Goal: Navigation & Orientation: Find specific page/section

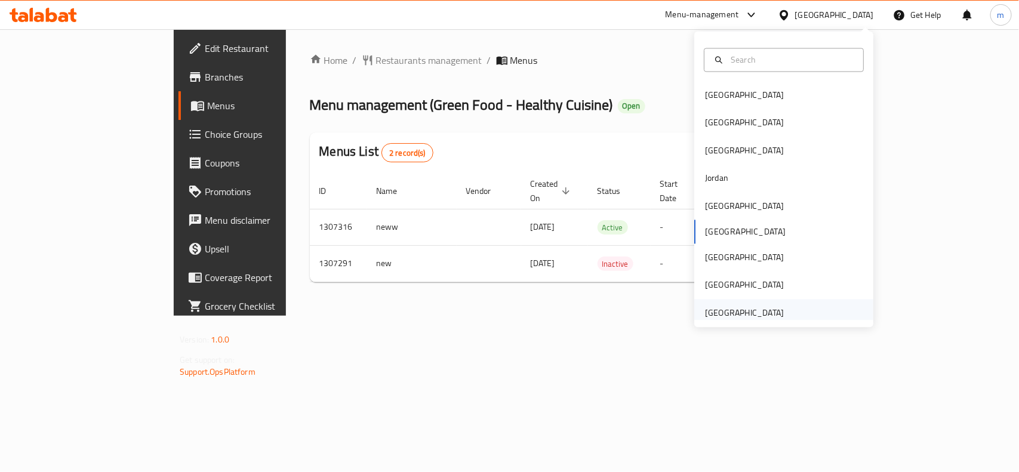
click at [754, 308] on div "[GEOGRAPHIC_DATA]" at bounding box center [744, 312] width 79 height 13
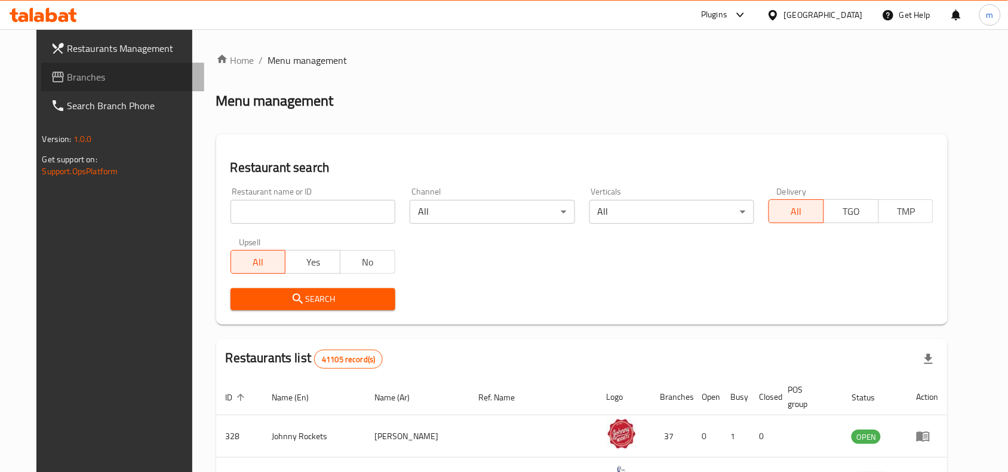
click at [91, 67] on link "Branches" at bounding box center [123, 77] width 164 height 29
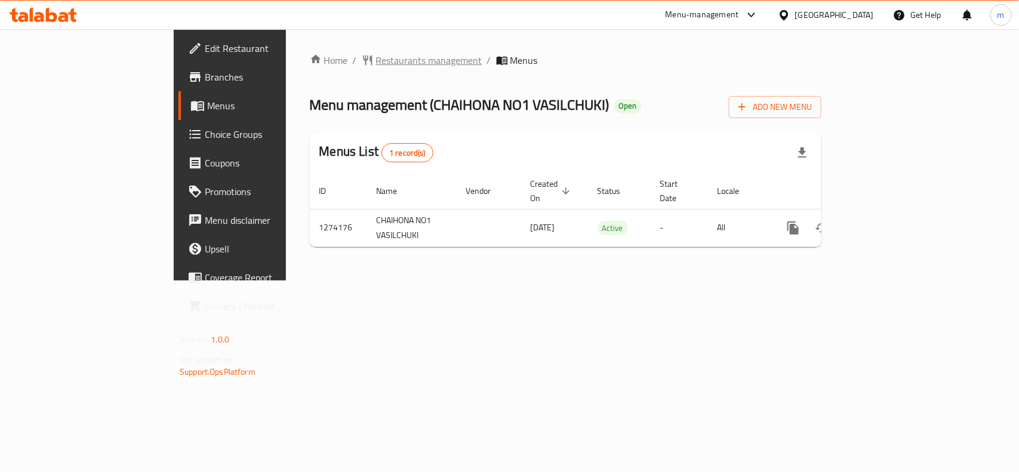
click at [376, 55] on span "Restaurants management" at bounding box center [429, 60] width 106 height 14
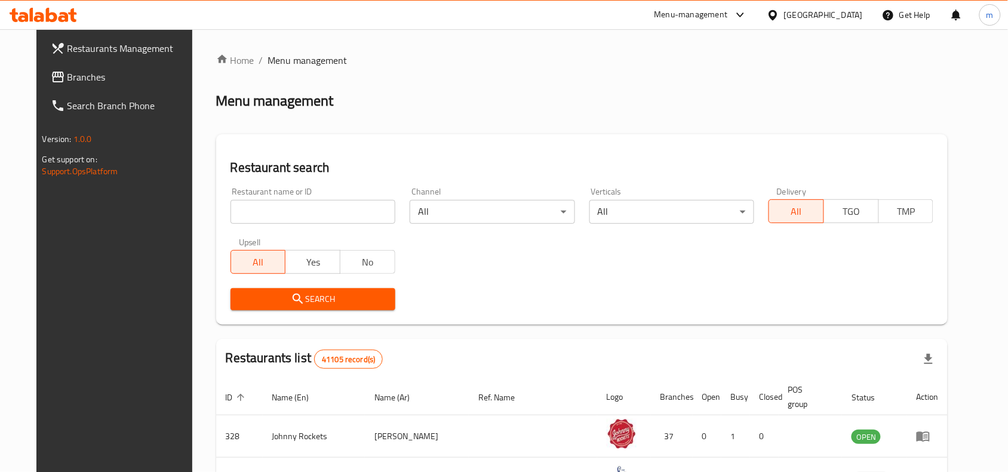
click at [91, 87] on link "Branches" at bounding box center [123, 77] width 164 height 29
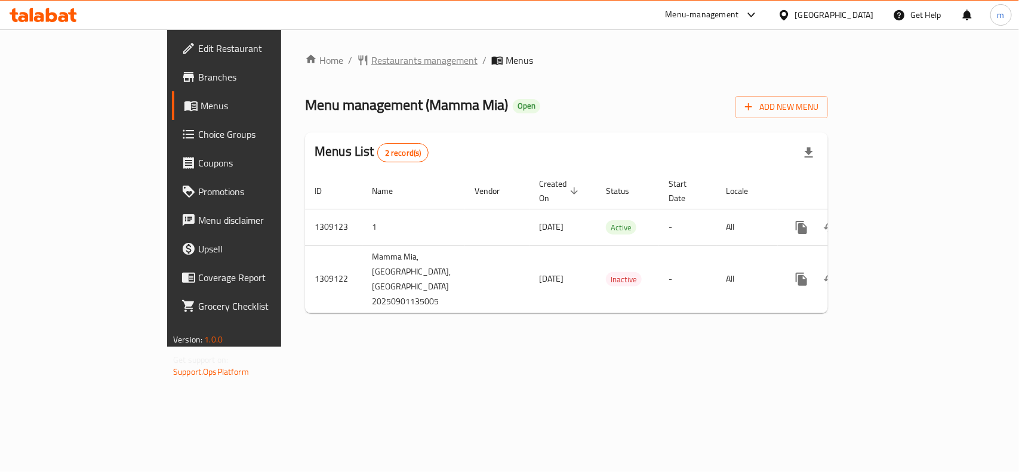
click at [371, 54] on span "Restaurants management" at bounding box center [424, 60] width 106 height 14
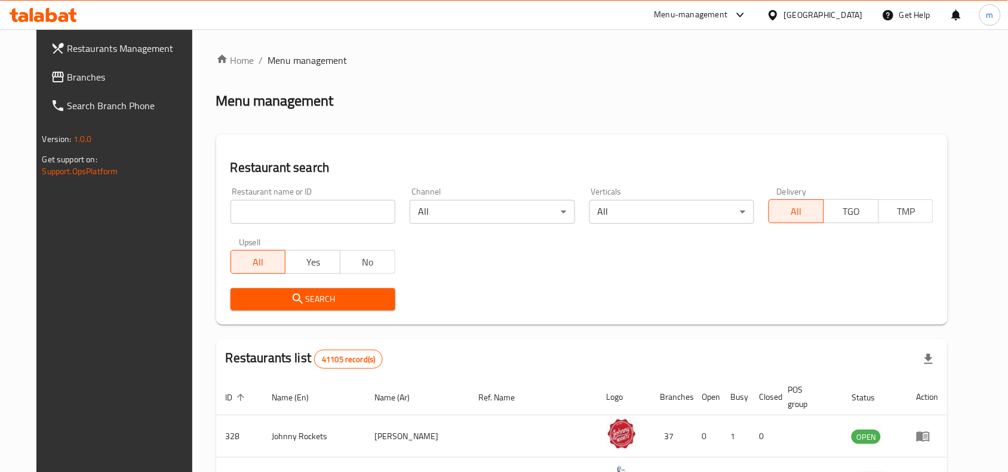
click at [70, 75] on span "Branches" at bounding box center [131, 77] width 128 height 14
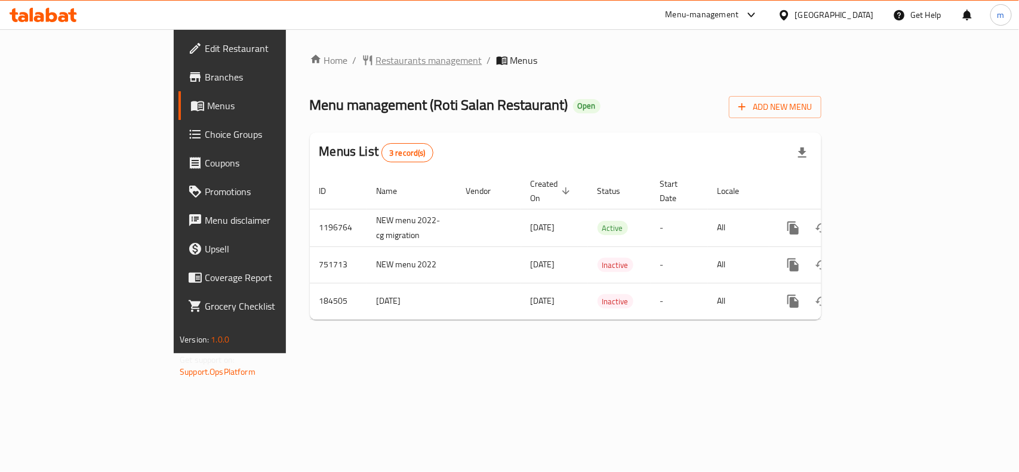
click at [376, 58] on span "Restaurants management" at bounding box center [429, 60] width 106 height 14
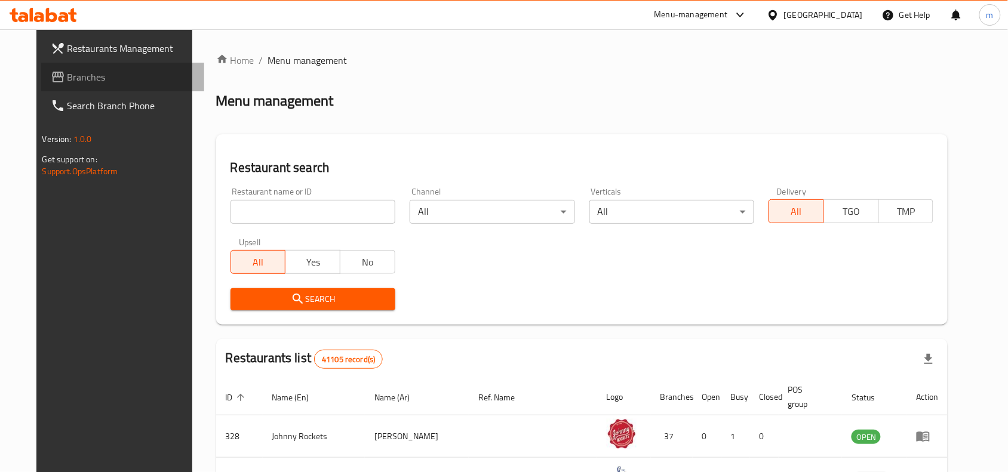
click at [70, 70] on span "Branches" at bounding box center [131, 77] width 128 height 14
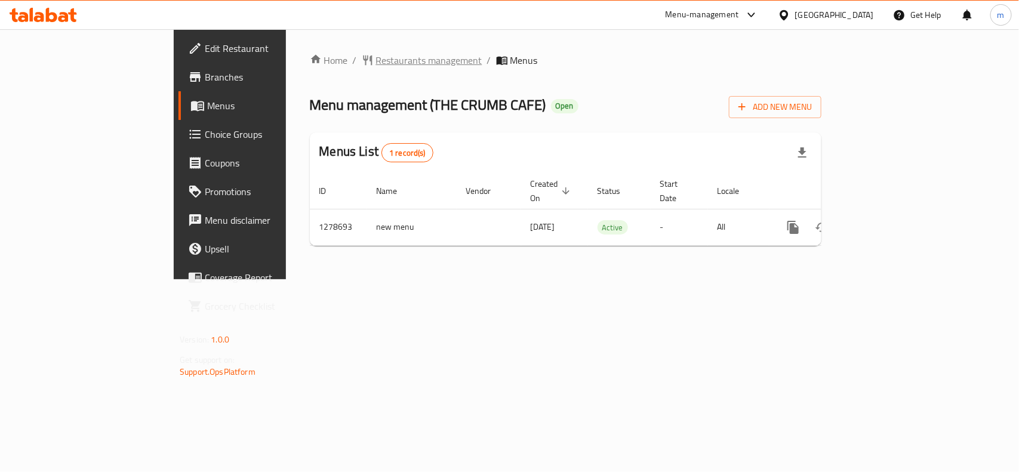
click at [376, 59] on span "Restaurants management" at bounding box center [429, 60] width 106 height 14
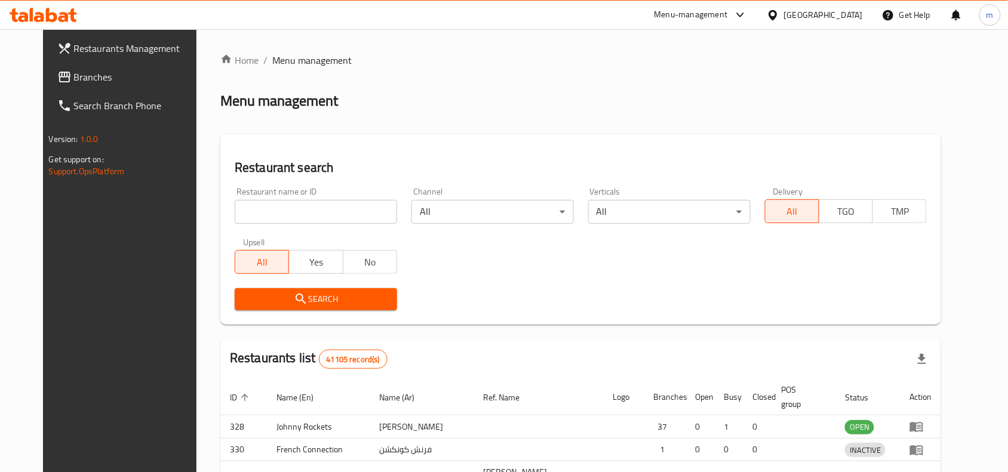
click at [248, 211] on div at bounding box center [504, 236] width 1008 height 472
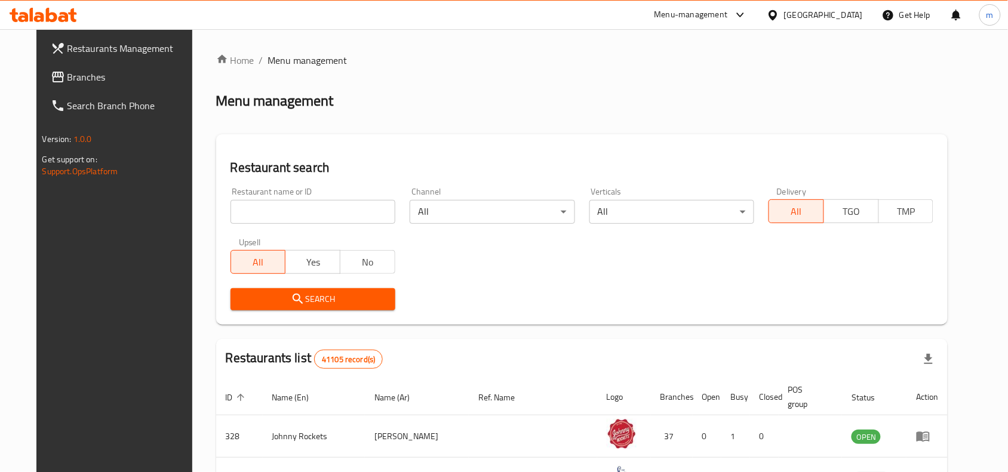
click at [248, 211] on input "search" at bounding box center [313, 212] width 165 height 24
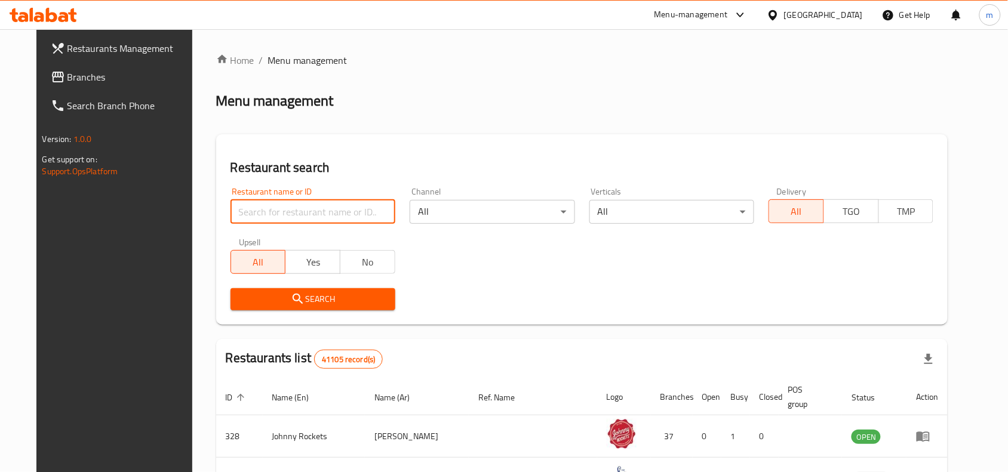
paste input "692999"
type input "692999"
click button "Search" at bounding box center [313, 299] width 165 height 22
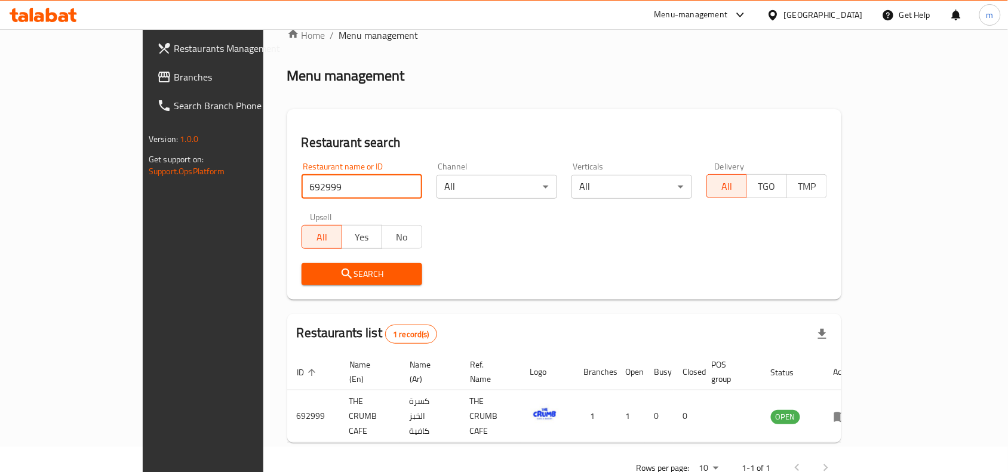
scroll to position [37, 0]
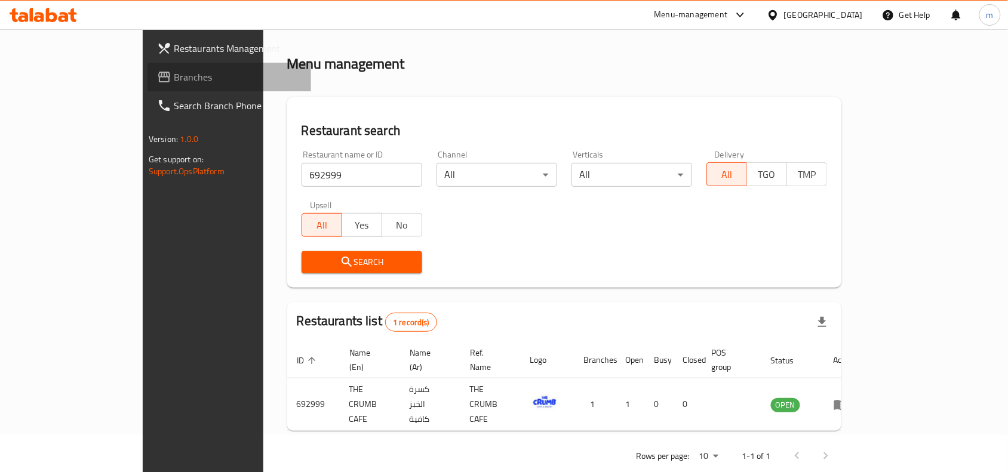
click at [174, 72] on span "Branches" at bounding box center [238, 77] width 128 height 14
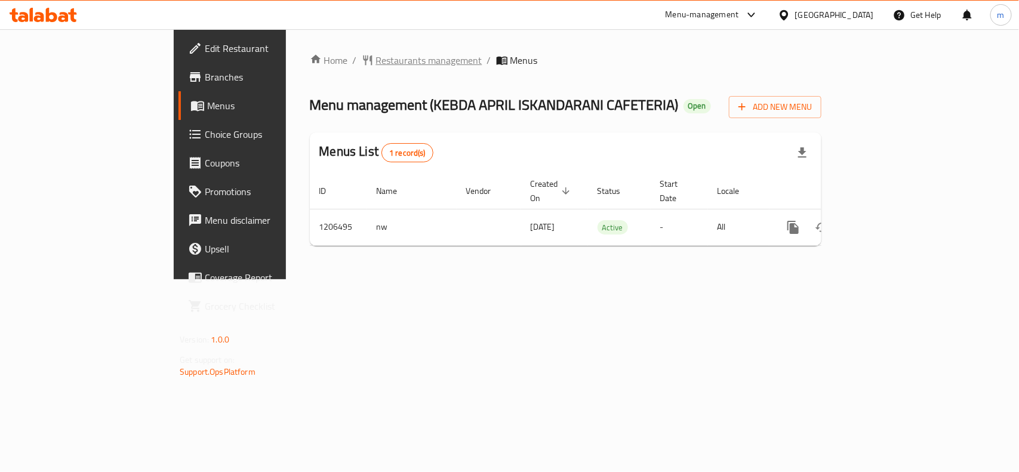
click at [376, 65] on span "Restaurants management" at bounding box center [429, 60] width 106 height 14
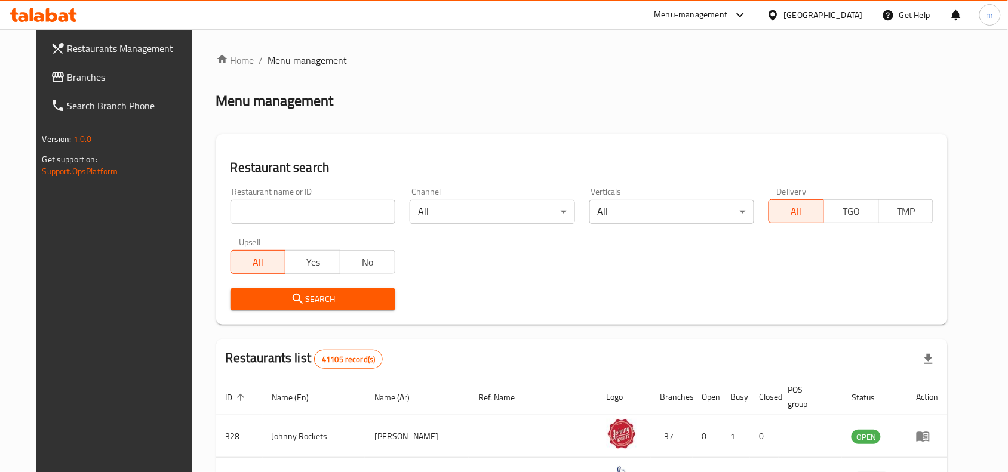
click at [70, 84] on link "Branches" at bounding box center [123, 77] width 164 height 29
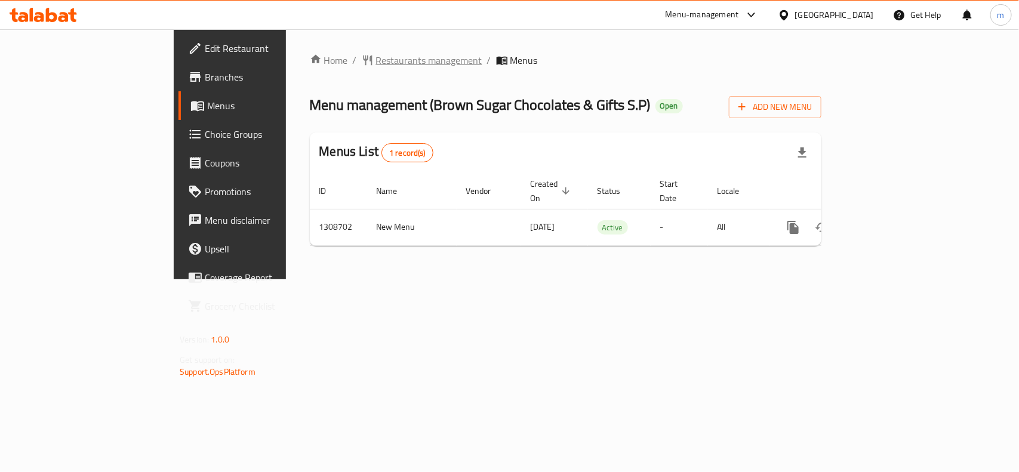
click at [376, 60] on span "Restaurants management" at bounding box center [429, 60] width 106 height 14
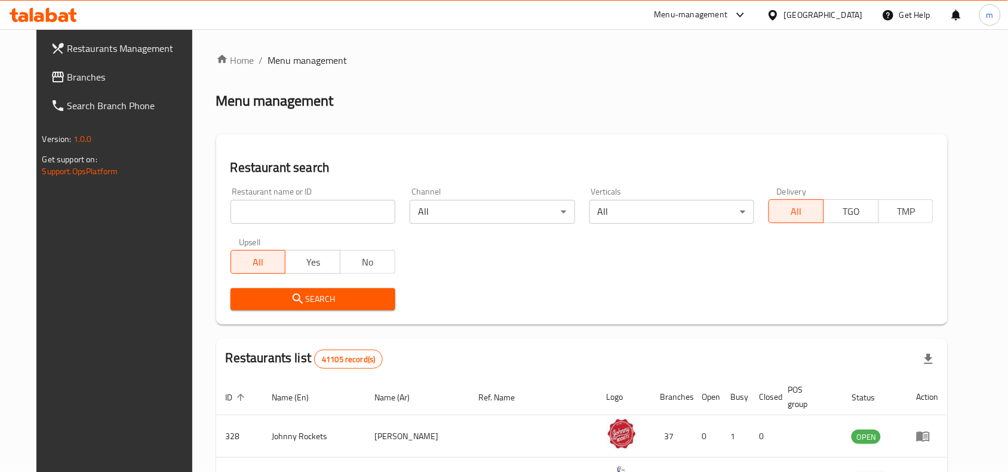
click at [244, 215] on input "search" at bounding box center [313, 212] width 165 height 24
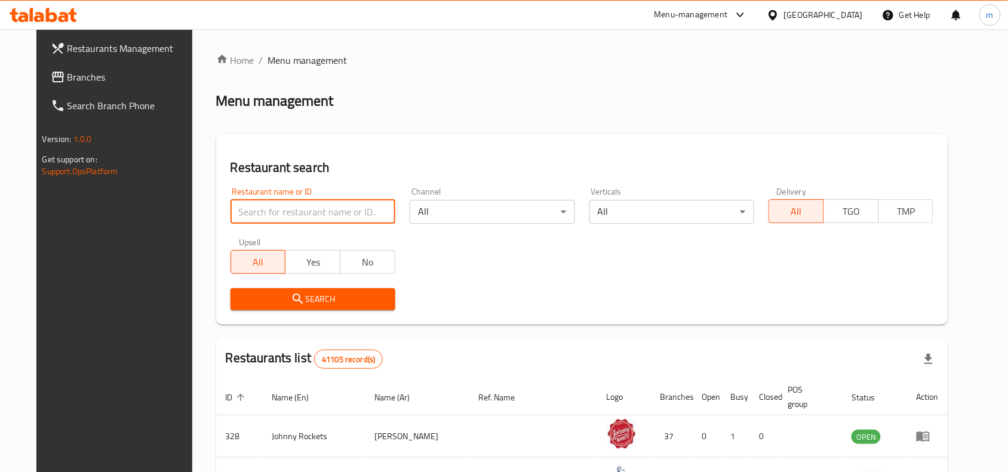
paste input "703628"
type input "703628"
click button "Search" at bounding box center [313, 299] width 165 height 22
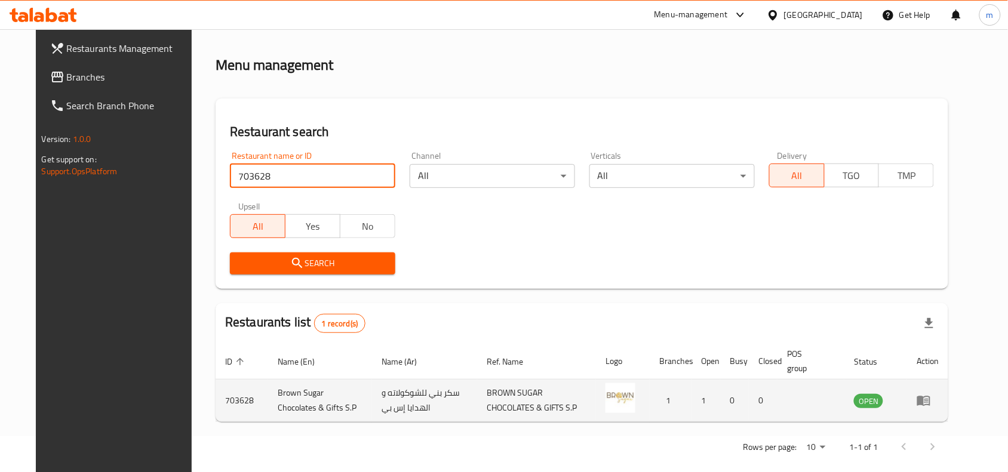
scroll to position [51, 0]
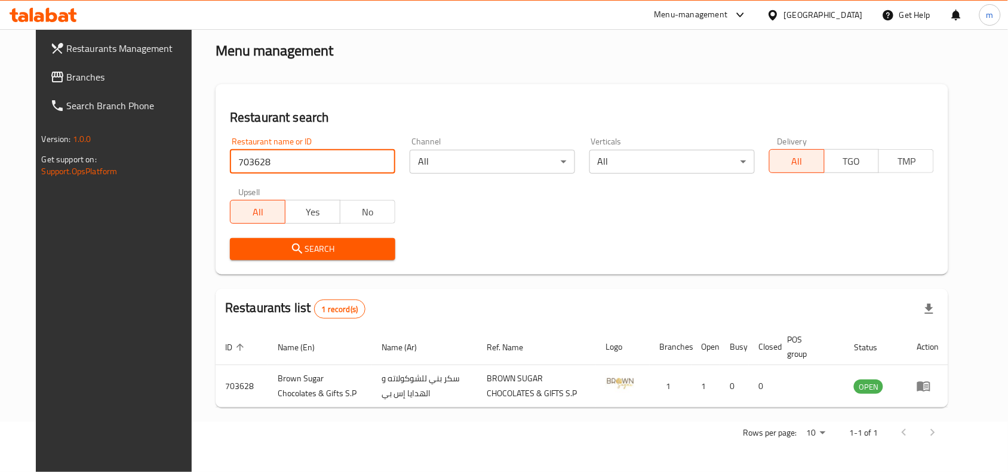
click at [812, 16] on div "[GEOGRAPHIC_DATA]" at bounding box center [823, 14] width 79 height 13
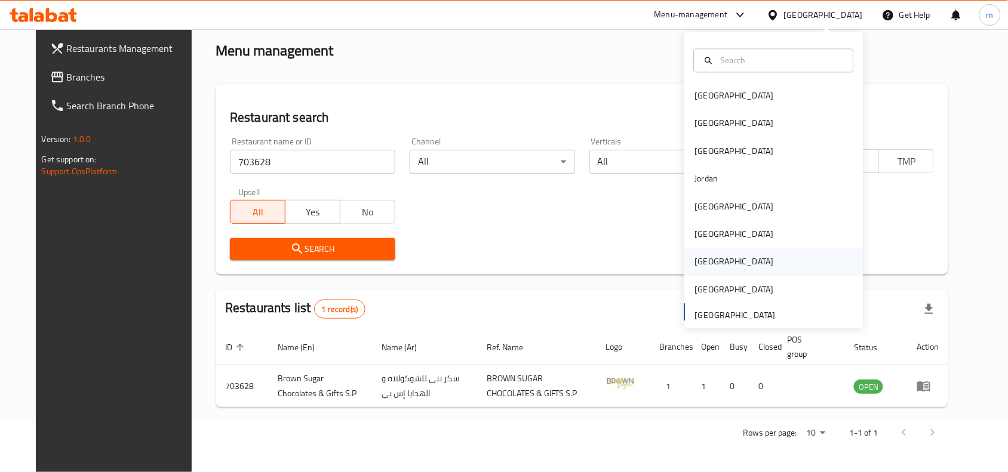
click at [705, 265] on div "Qatar" at bounding box center [735, 261] width 98 height 27
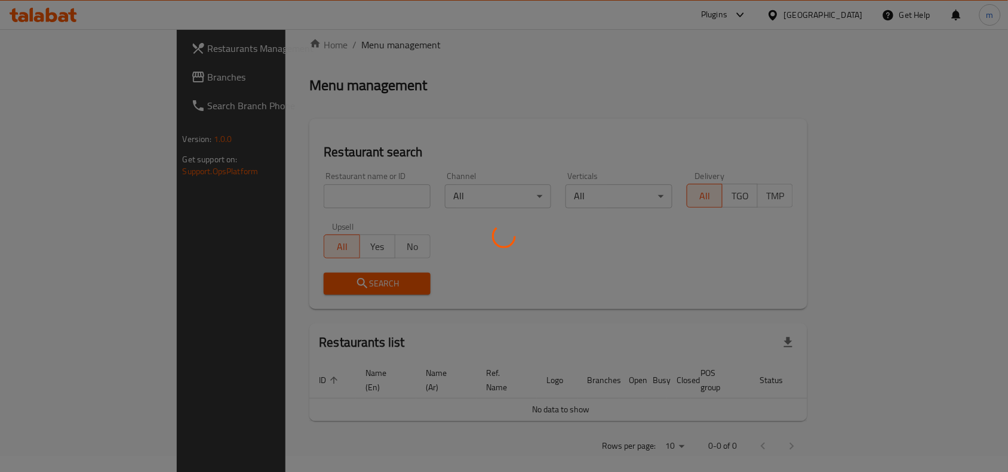
scroll to position [51, 0]
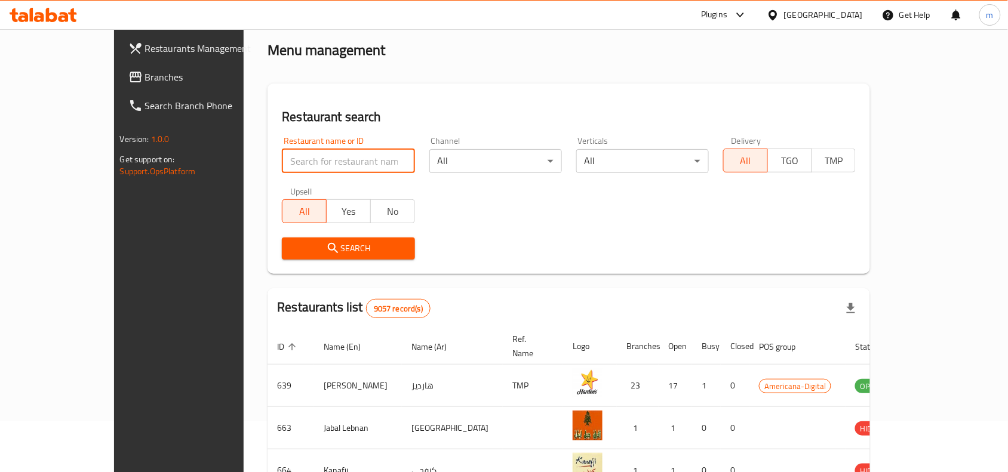
click at [282, 166] on input "search" at bounding box center [348, 161] width 133 height 24
paste input "769640"
type input "769640"
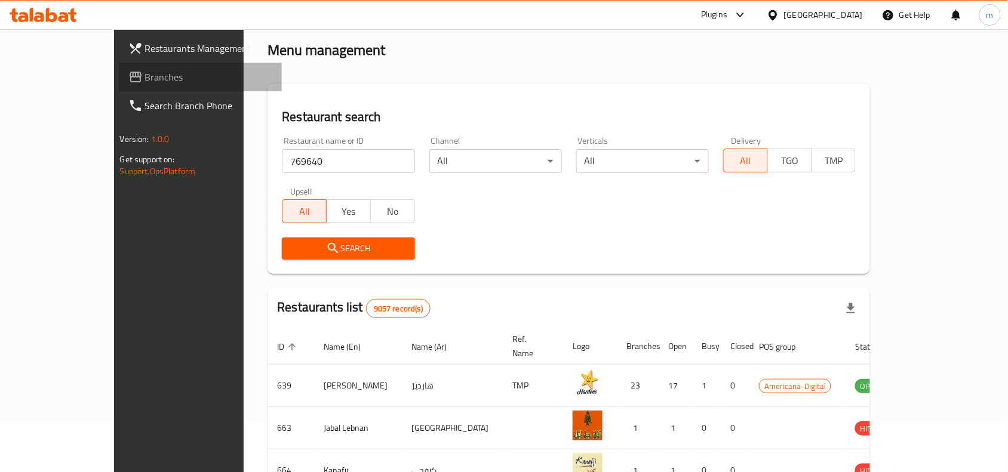
click at [145, 72] on span "Branches" at bounding box center [209, 77] width 128 height 14
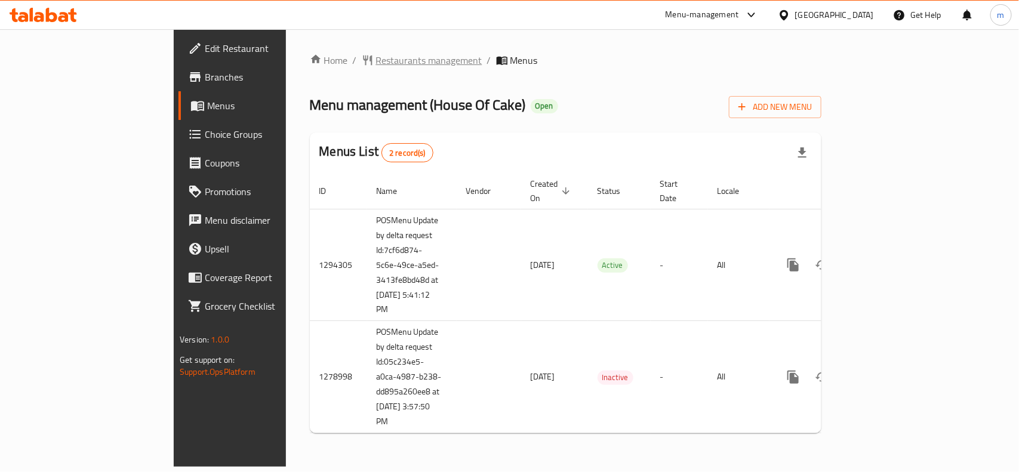
click at [376, 64] on span "Restaurants management" at bounding box center [429, 60] width 106 height 14
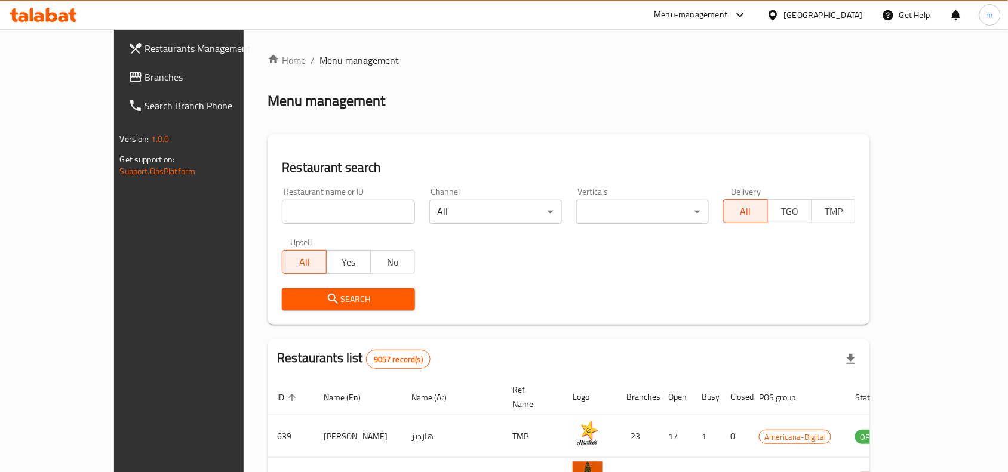
click at [282, 207] on input "search" at bounding box center [348, 212] width 133 height 24
paste input "693129"
type input "693129"
click button "Search" at bounding box center [348, 299] width 133 height 22
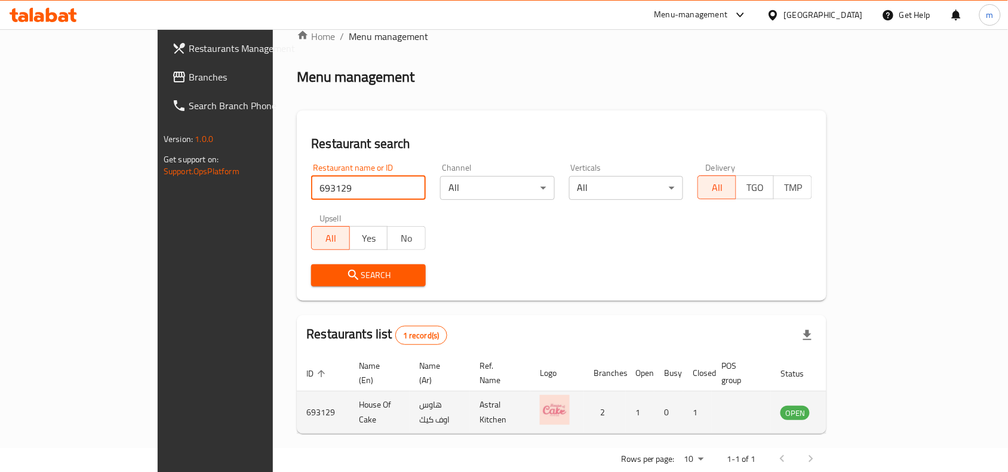
scroll to position [37, 0]
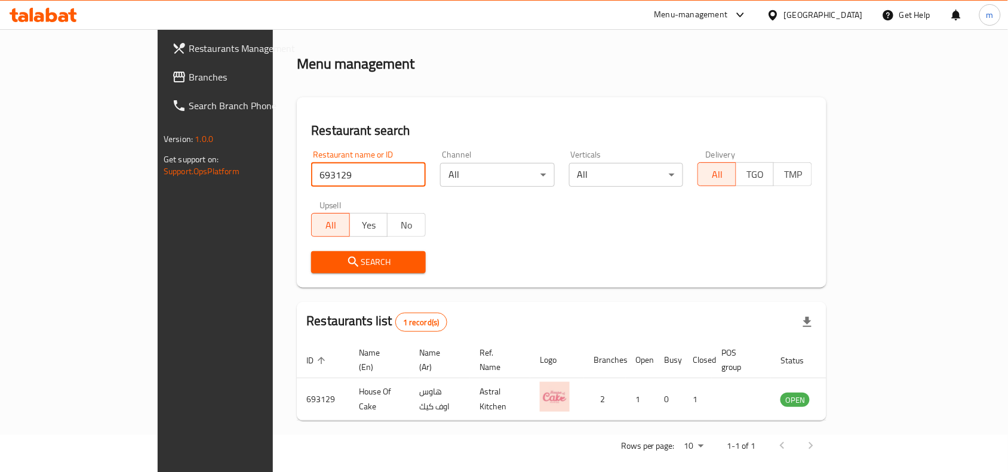
click at [845, 13] on div "[GEOGRAPHIC_DATA]" at bounding box center [823, 14] width 79 height 13
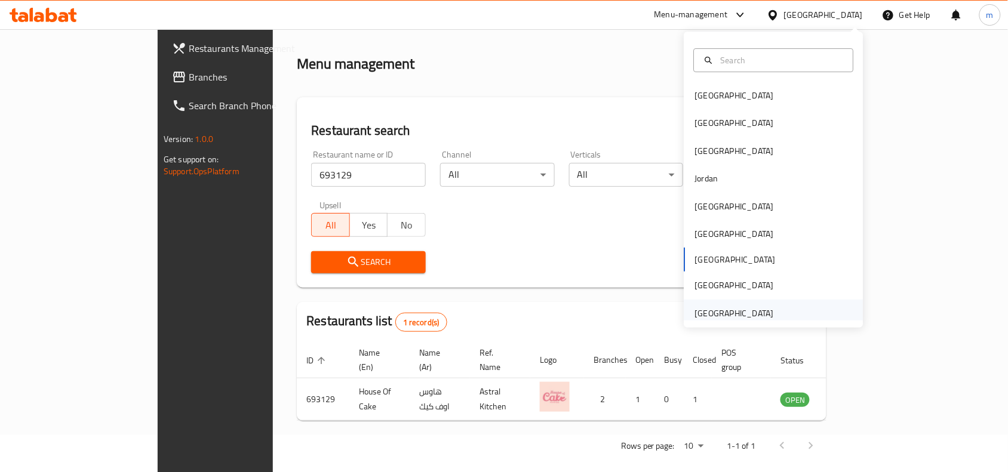
click at [711, 309] on div "[GEOGRAPHIC_DATA]" at bounding box center [734, 313] width 79 height 13
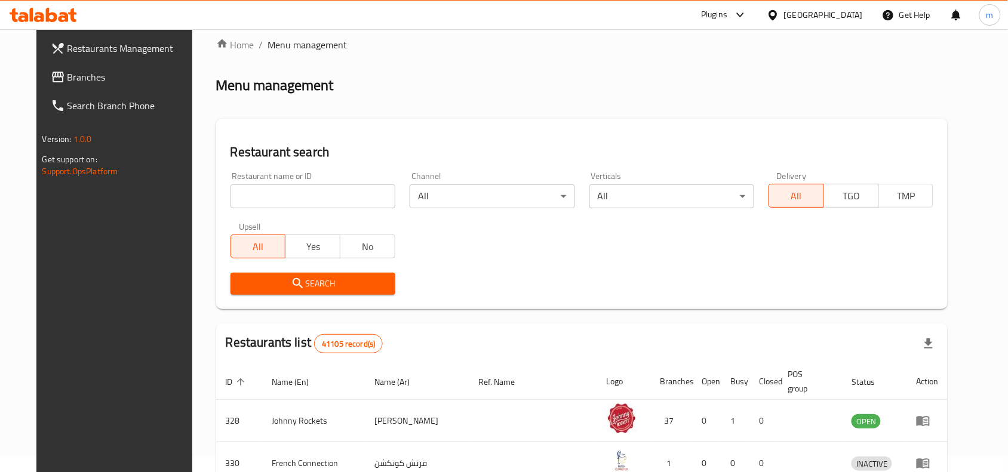
scroll to position [37, 0]
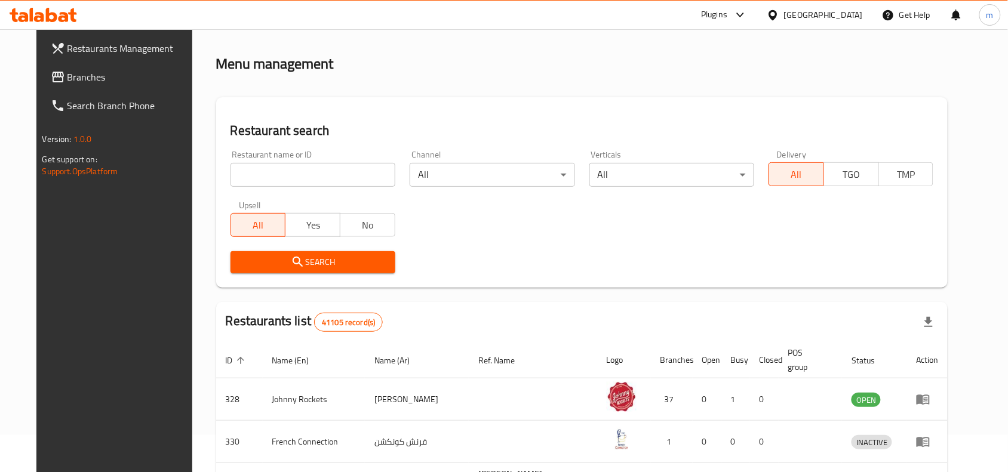
click at [70, 73] on span "Branches" at bounding box center [131, 77] width 128 height 14
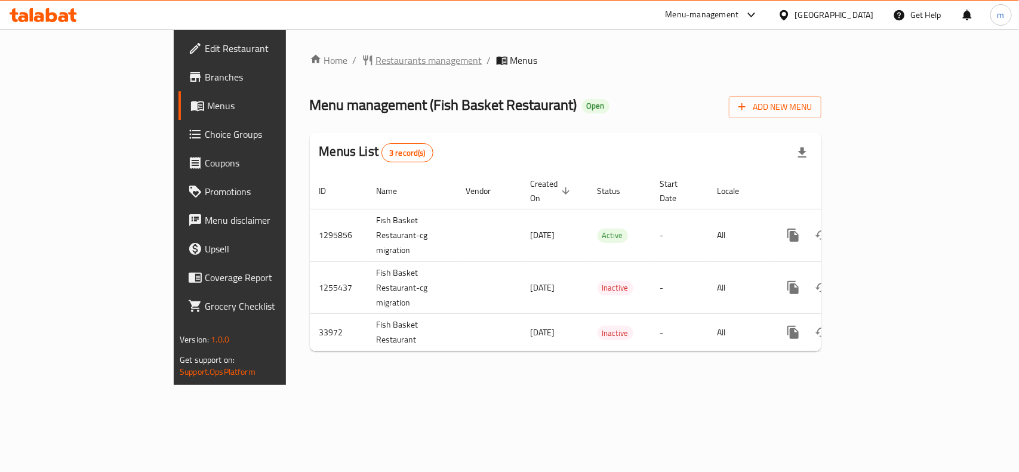
click at [376, 53] on span "Restaurants management" at bounding box center [429, 60] width 106 height 14
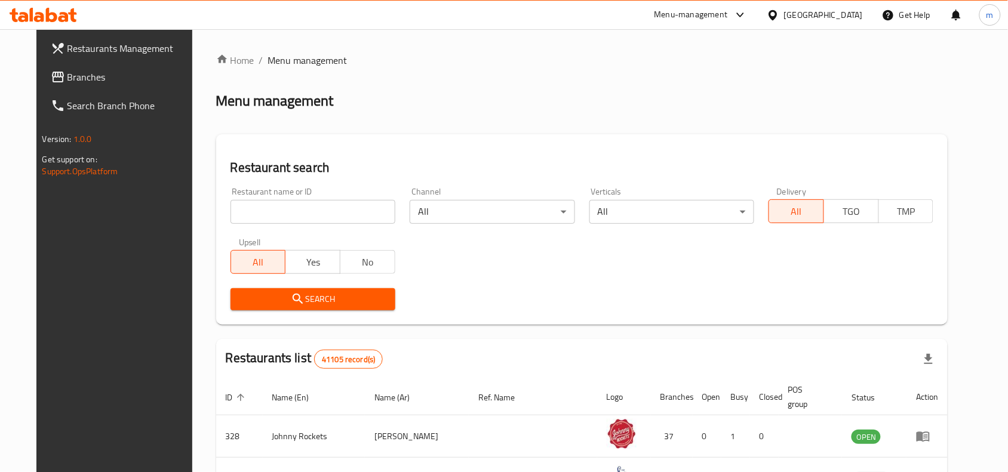
click at [231, 218] on input "search" at bounding box center [313, 212] width 165 height 24
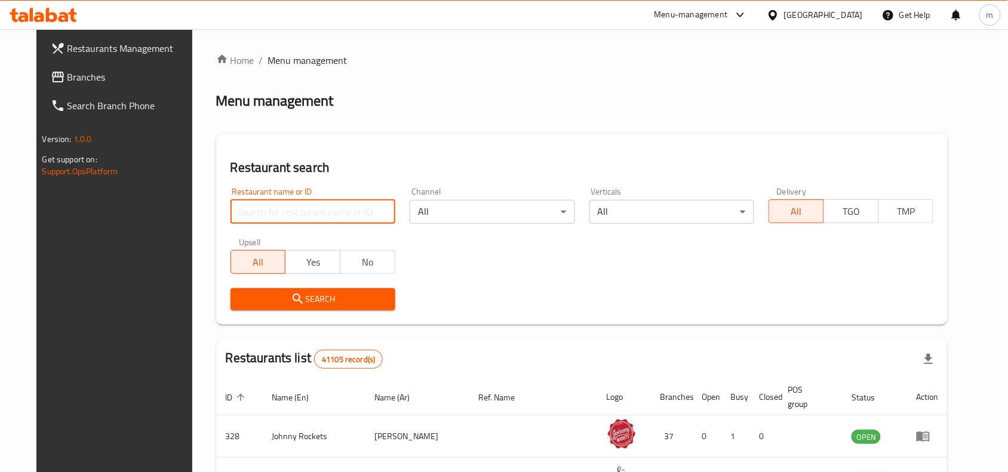
paste input "17507"
type input "17507"
click button "Search" at bounding box center [313, 299] width 165 height 22
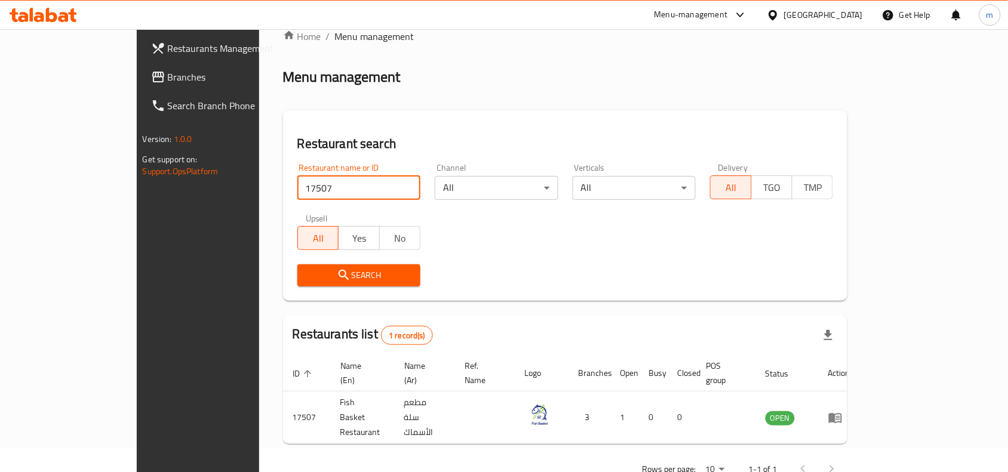
scroll to position [37, 0]
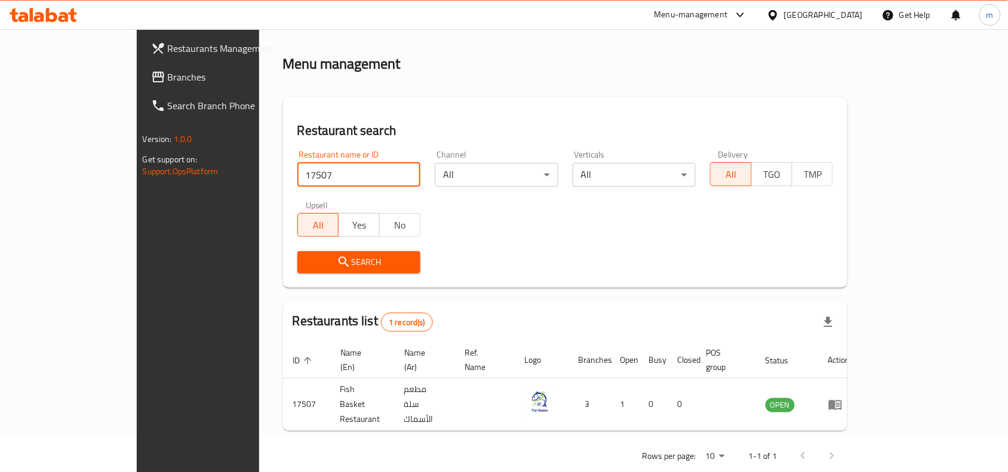
click at [168, 73] on span "Branches" at bounding box center [232, 77] width 128 height 14
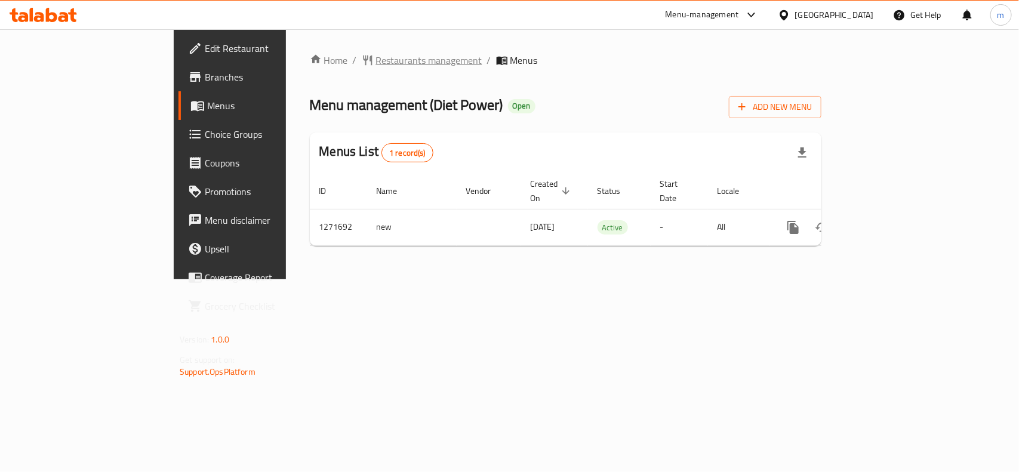
click at [376, 53] on span "Restaurants management" at bounding box center [429, 60] width 106 height 14
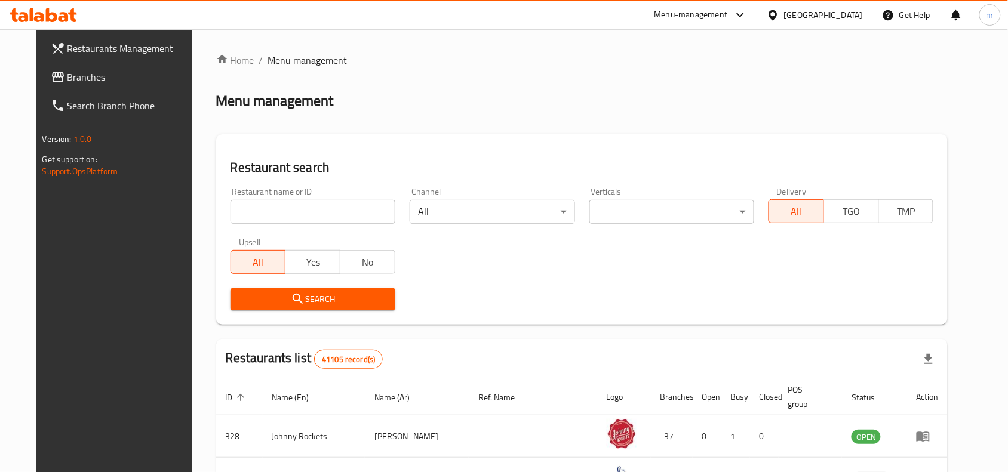
drag, startPoint x: 59, startPoint y: 76, endPoint x: 22, endPoint y: 87, distance: 37.8
click at [67, 76] on span "Branches" at bounding box center [131, 77] width 128 height 14
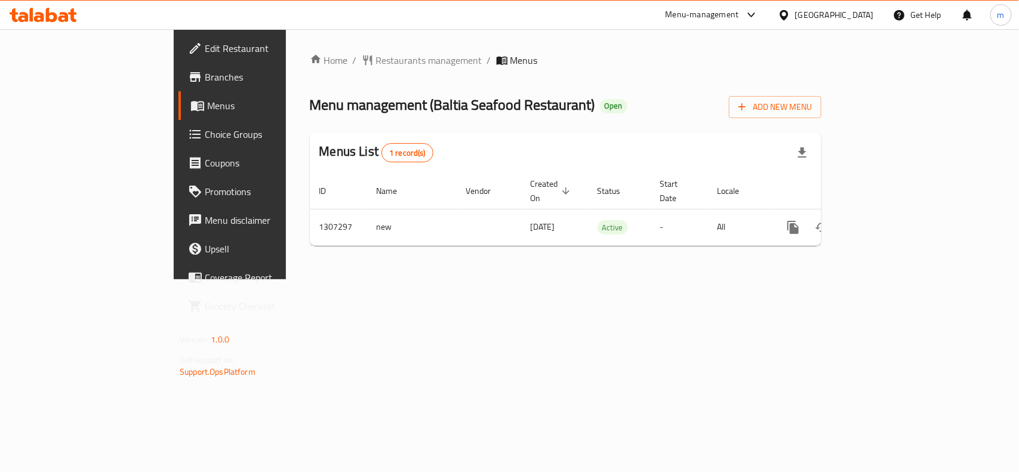
click at [827, 18] on div "[GEOGRAPHIC_DATA]" at bounding box center [835, 14] width 79 height 13
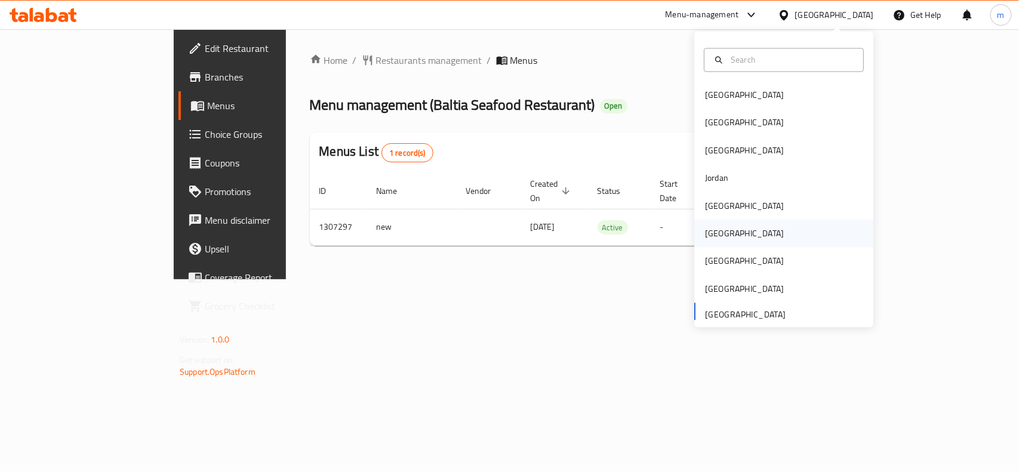
click at [714, 240] on div "[GEOGRAPHIC_DATA]" at bounding box center [744, 234] width 79 height 13
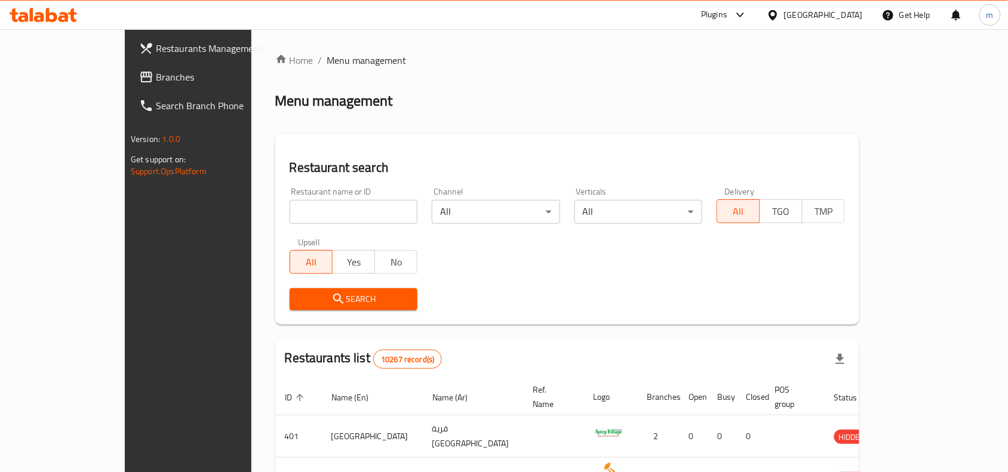
click at [156, 81] on span "Branches" at bounding box center [220, 77] width 128 height 14
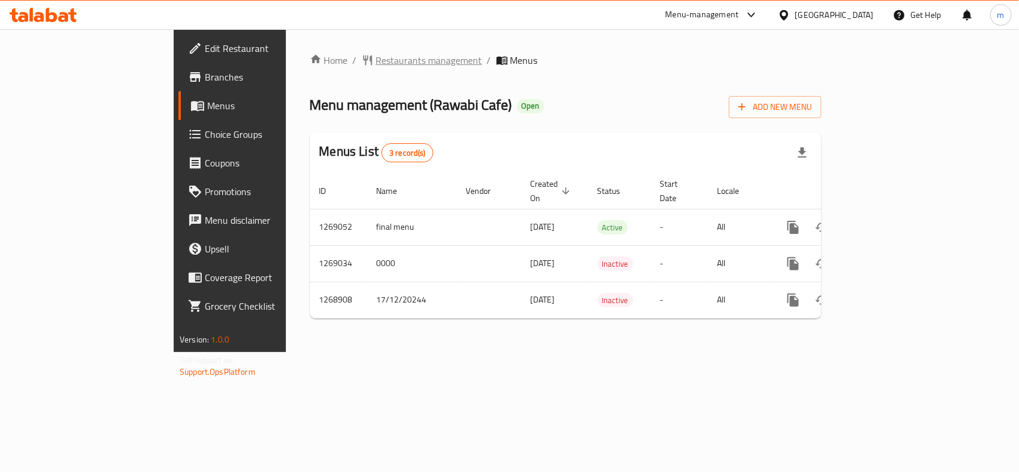
click at [376, 65] on span "Restaurants management" at bounding box center [429, 60] width 106 height 14
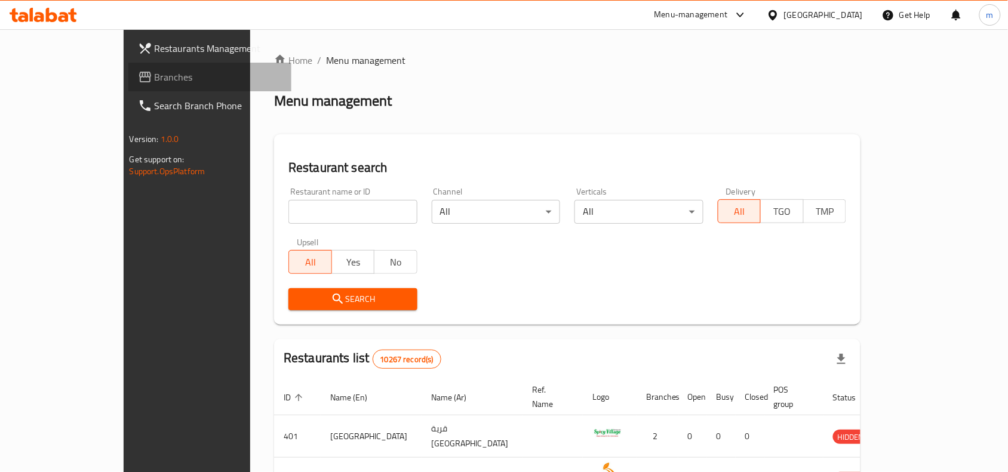
click at [155, 72] on span "Branches" at bounding box center [219, 77] width 128 height 14
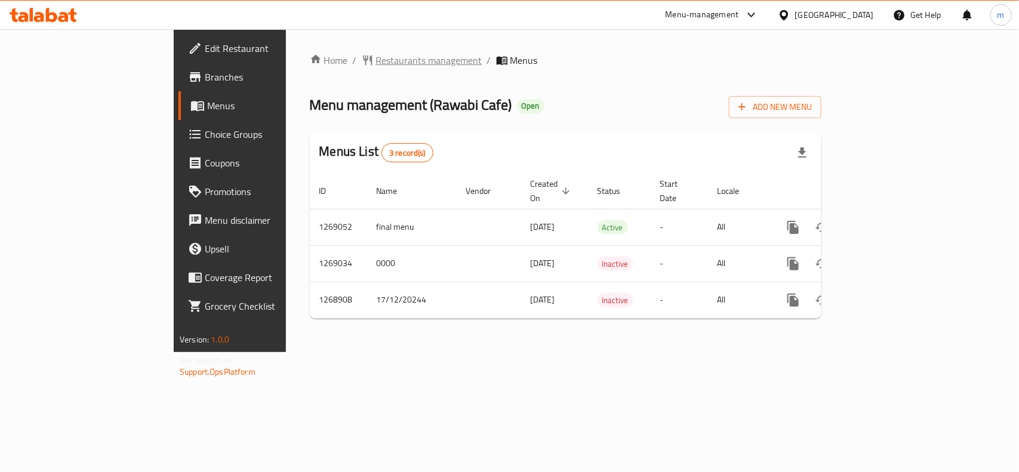
click at [376, 59] on span "Restaurants management" at bounding box center [429, 60] width 106 height 14
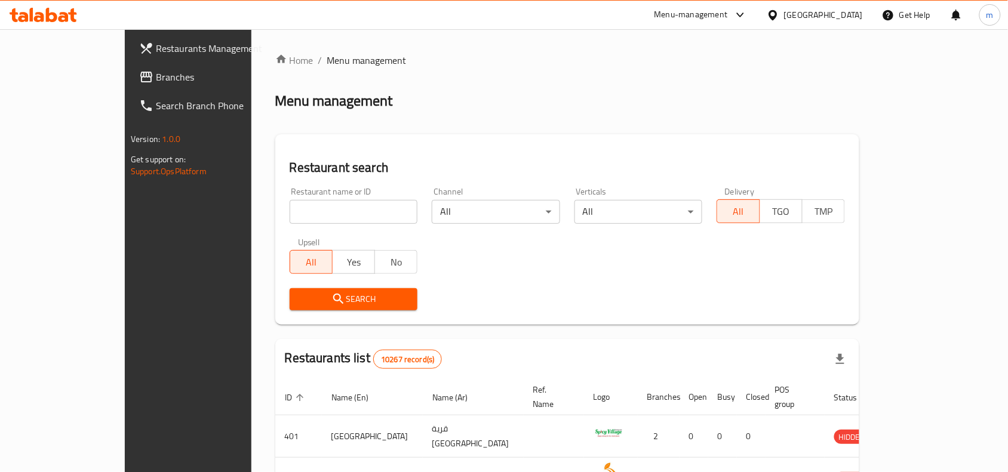
click at [290, 206] on input "search" at bounding box center [354, 212] width 128 height 24
paste input "688279"
type input "688279"
click button "Search" at bounding box center [354, 299] width 128 height 22
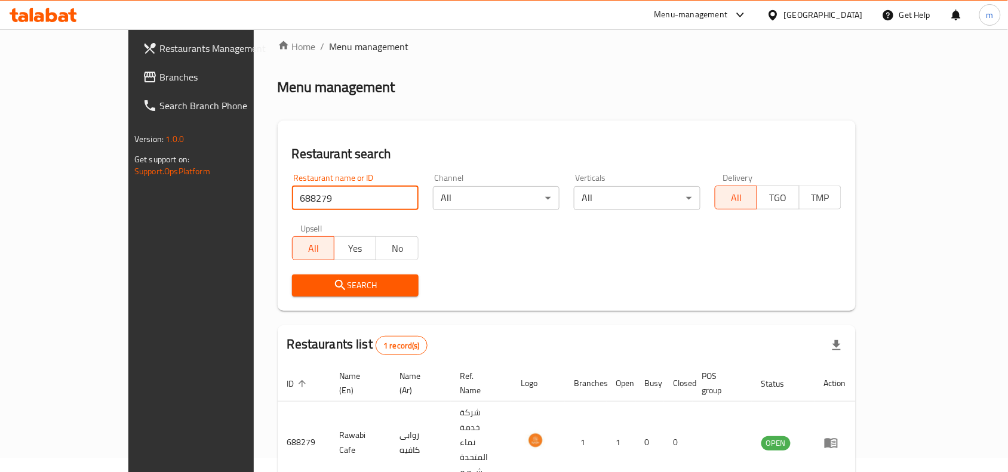
scroll to position [37, 0]
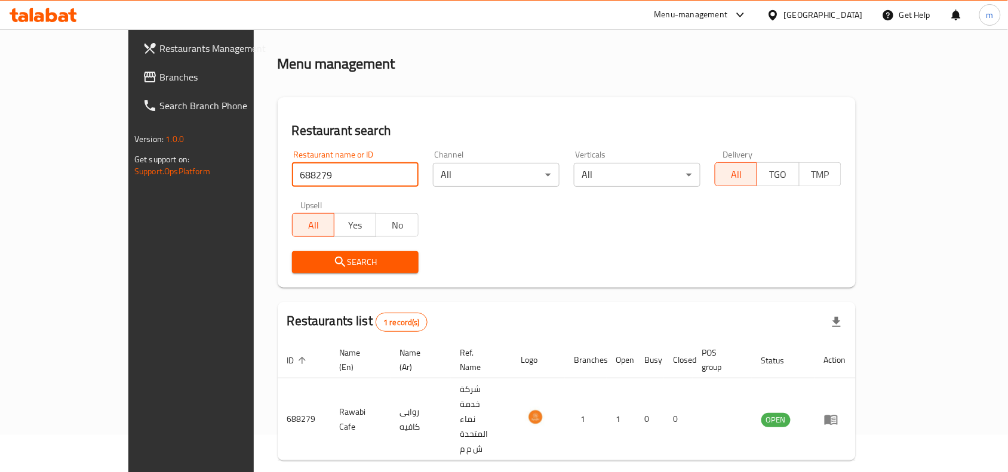
click at [829, 22] on div "Oman" at bounding box center [814, 15] width 115 height 29
click at [779, 17] on icon at bounding box center [773, 15] width 13 height 13
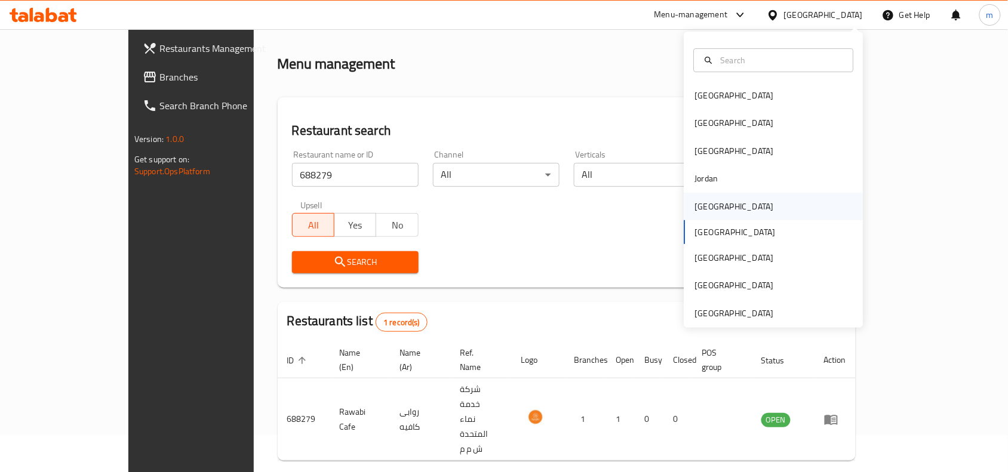
click at [686, 205] on div "Kuwait" at bounding box center [735, 206] width 98 height 27
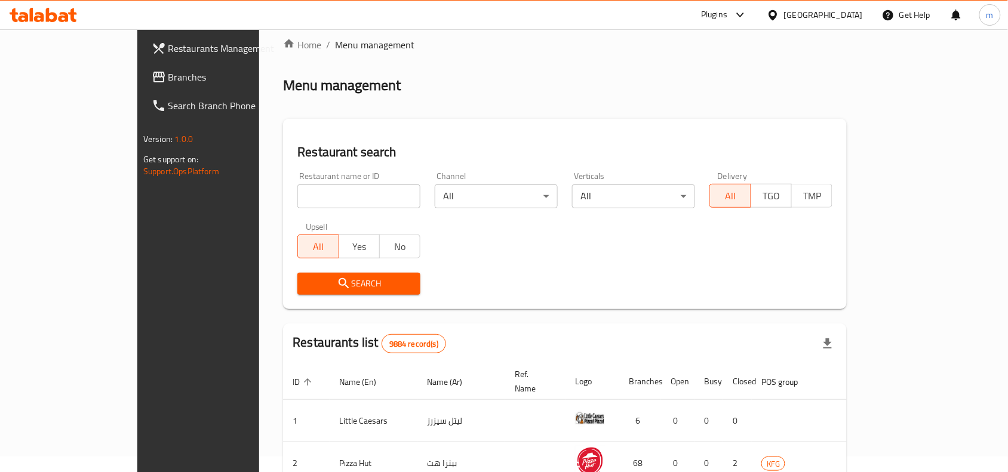
scroll to position [37, 0]
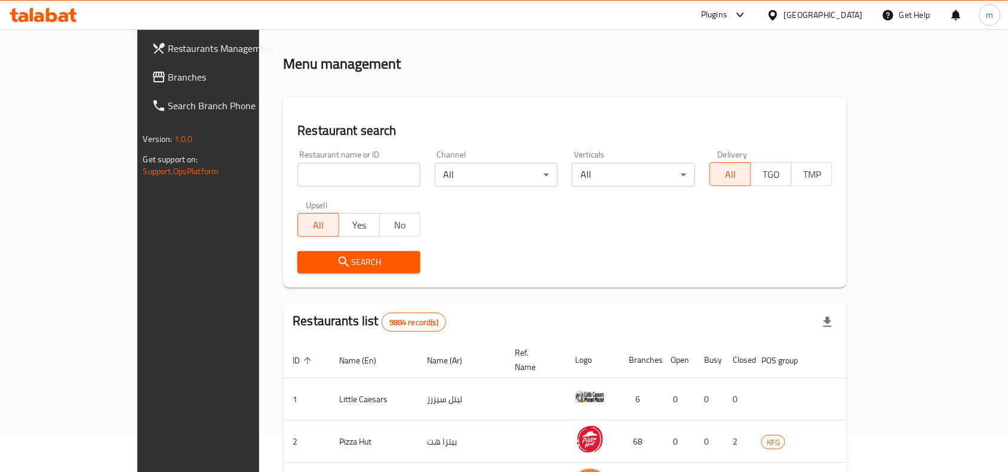
click at [142, 66] on link "Branches" at bounding box center [224, 77] width 164 height 29
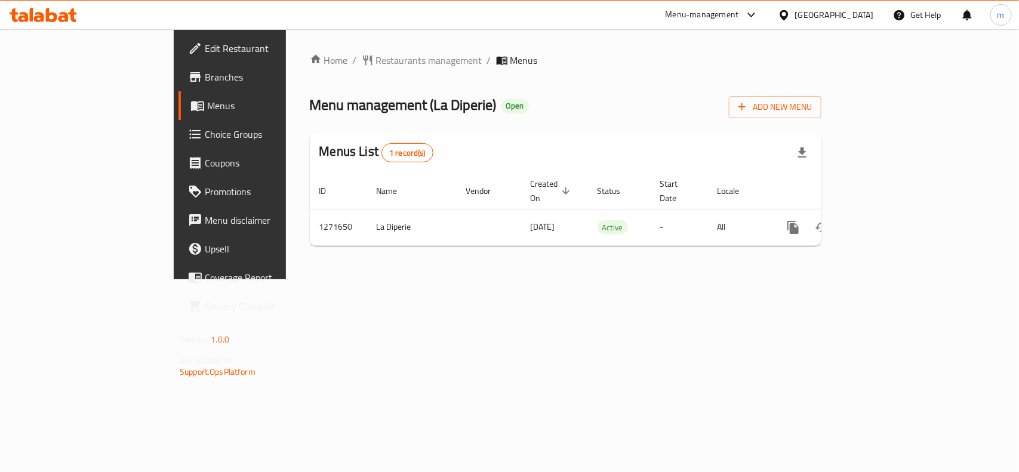
click at [791, 16] on icon at bounding box center [784, 15] width 13 height 13
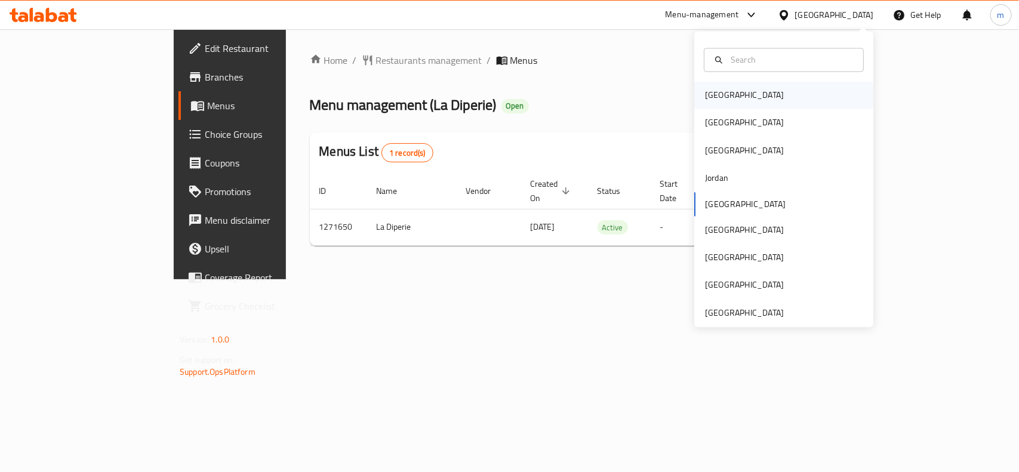
click at [759, 96] on div "[GEOGRAPHIC_DATA]" at bounding box center [784, 95] width 179 height 27
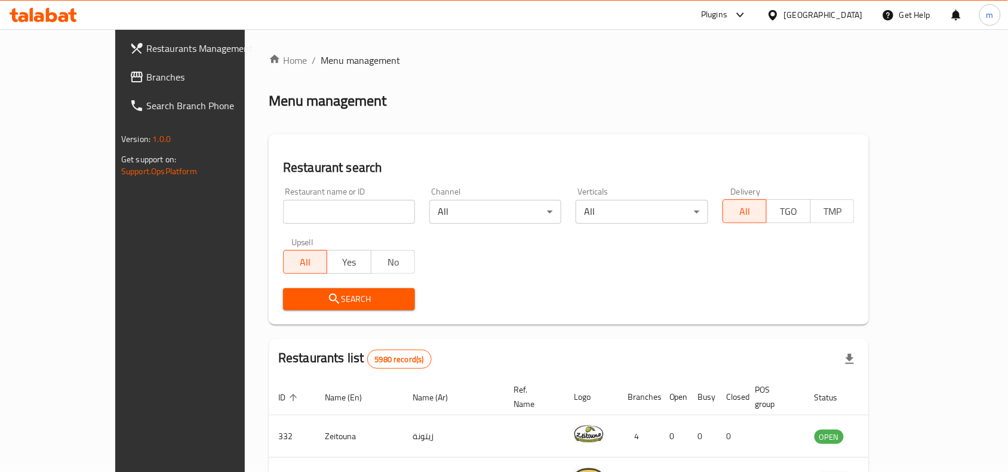
click at [120, 87] on link "Branches" at bounding box center [202, 77] width 164 height 29
